Goal: Information Seeking & Learning: Learn about a topic

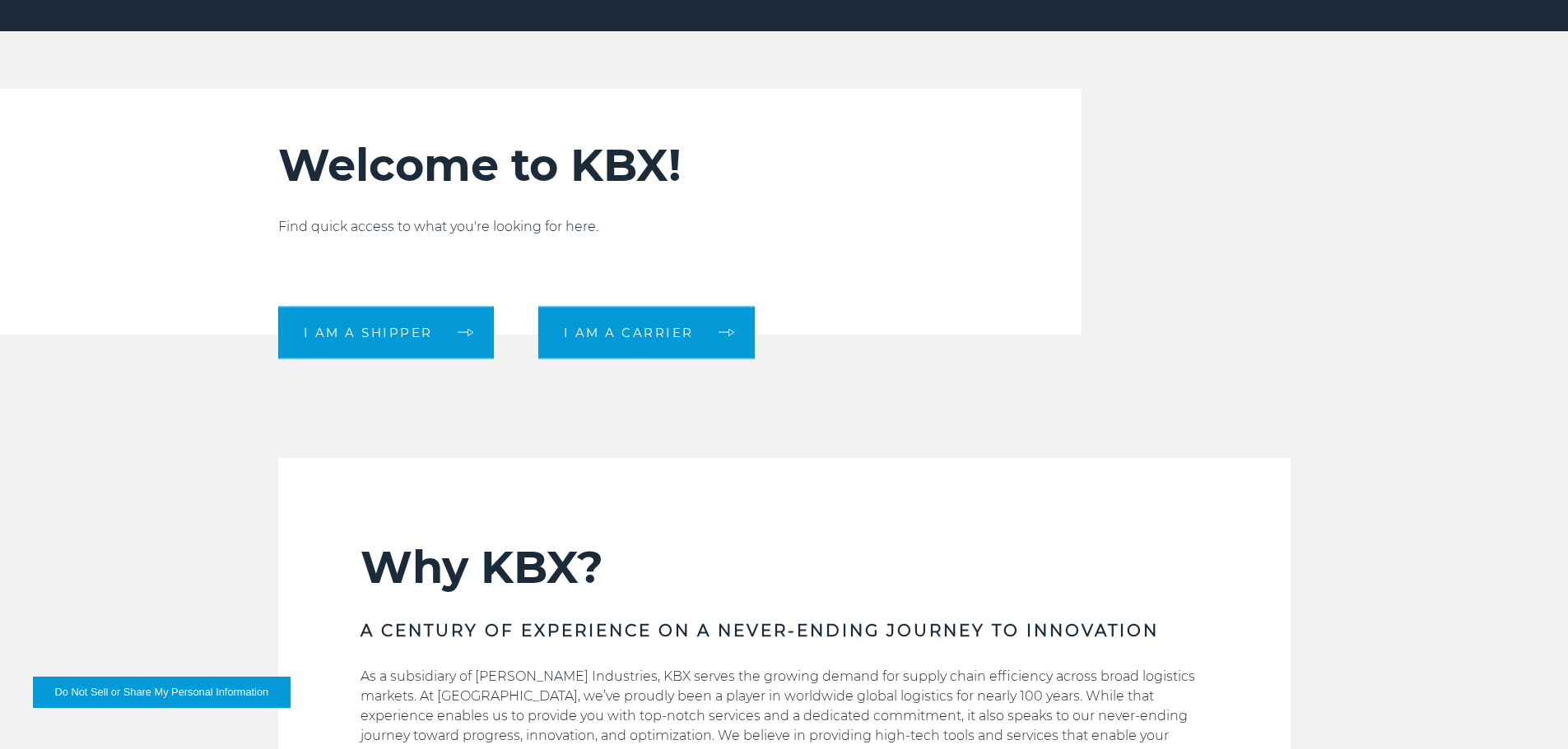
scroll to position [576, 0]
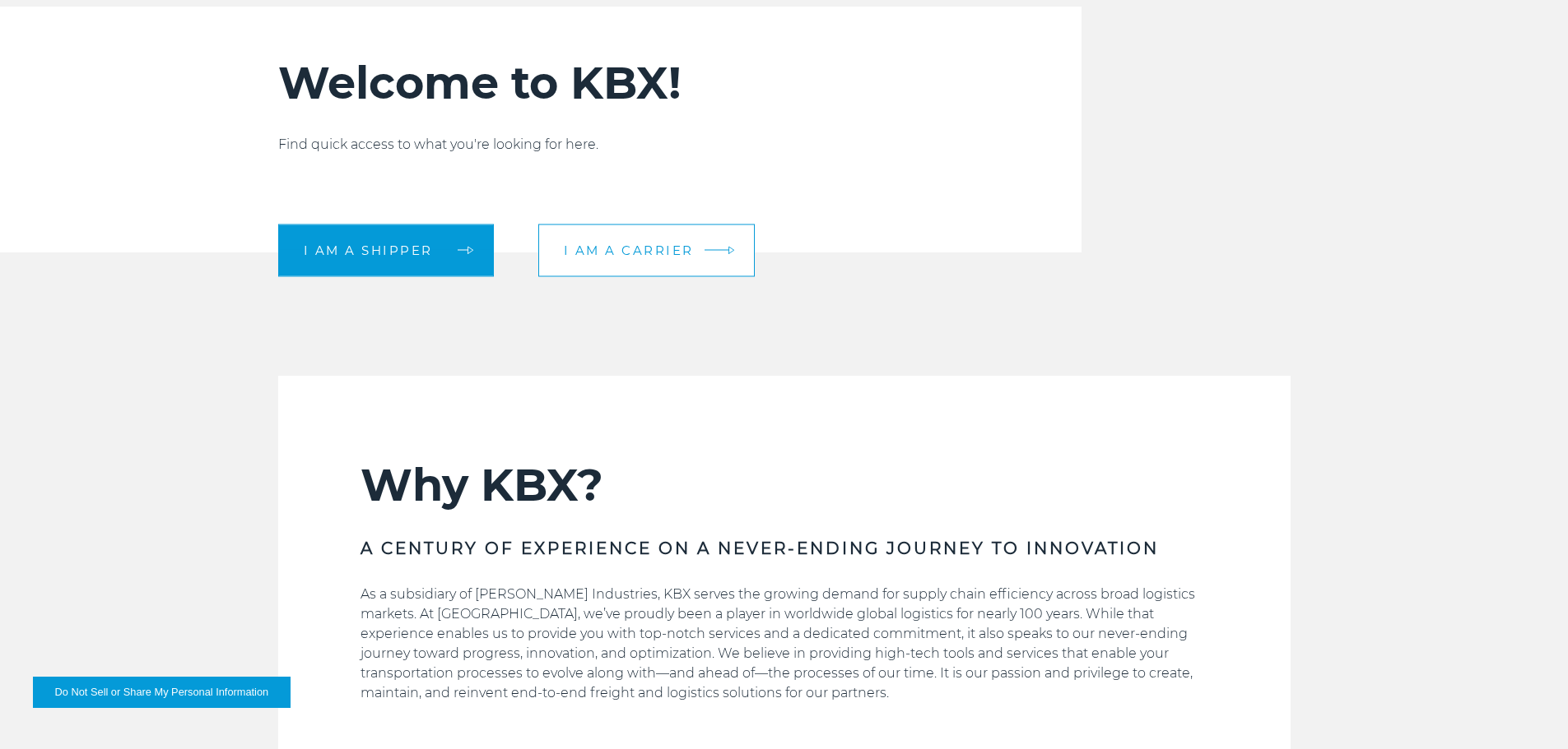
click at [673, 244] on span "I am a carrier" at bounding box center [628, 251] width 130 height 12
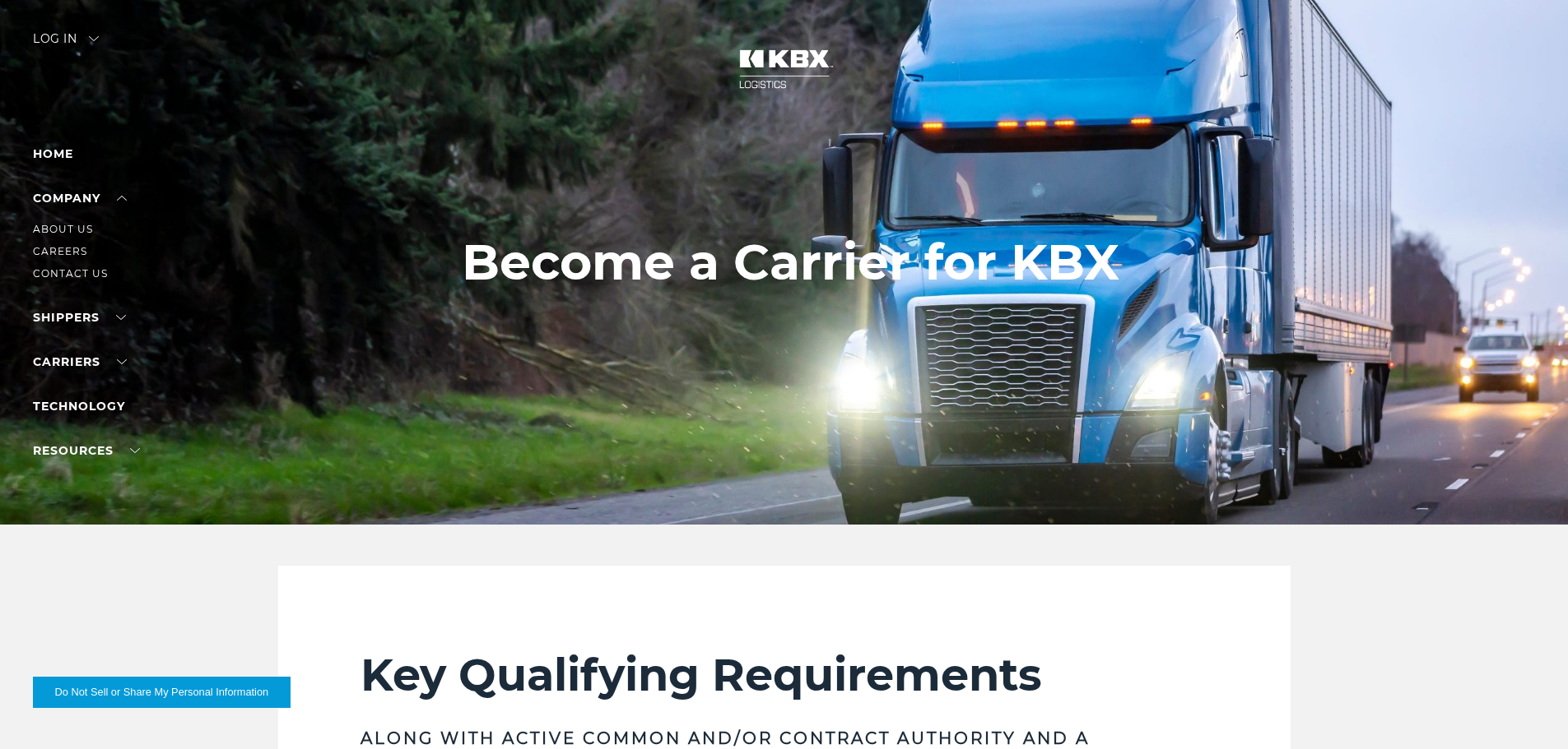
drag, startPoint x: 72, startPoint y: 229, endPoint x: 72, endPoint y: 244, distance: 15.0
click at [72, 229] on link "About Us" at bounding box center [63, 229] width 60 height 12
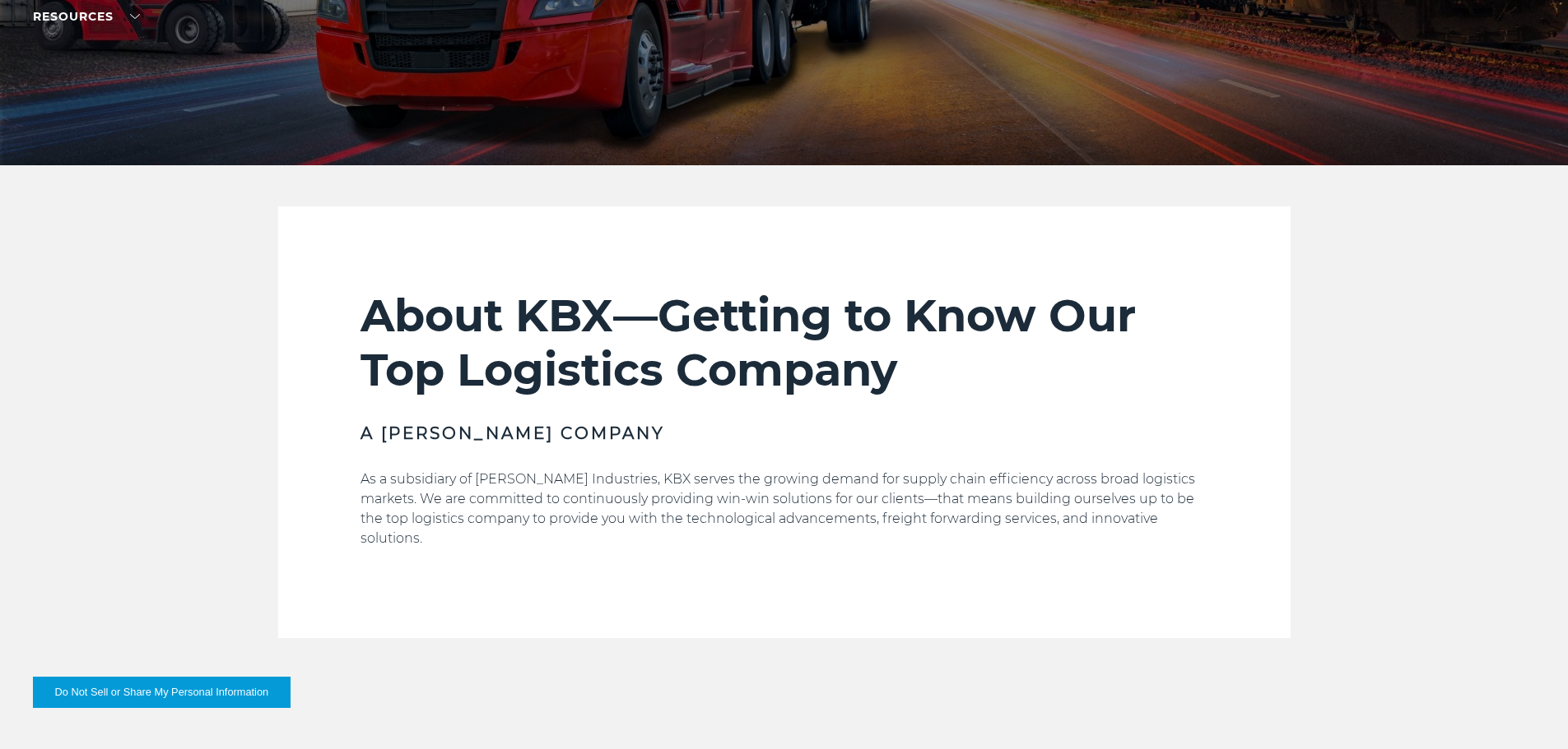
scroll to position [493, 0]
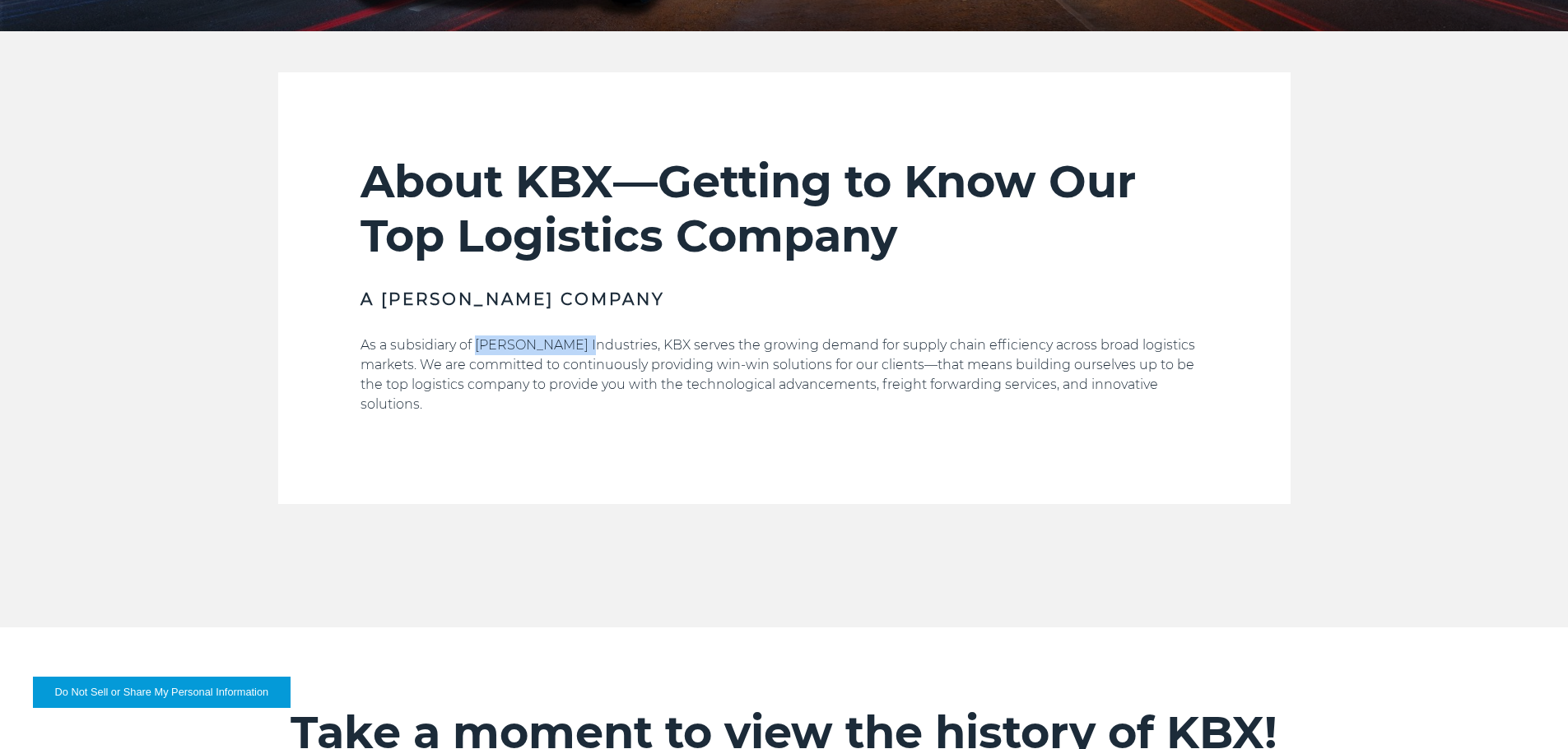
drag, startPoint x: 477, startPoint y: 340, endPoint x: 577, endPoint y: 347, distance: 100.2
click at [577, 347] on p "As a subsidiary of Koch Industries, KBX serves the growing demand for supply ch…" at bounding box center [784, 374] width 848 height 79
copy p "Koch Industries"
